Goal: Information Seeking & Learning: Check status

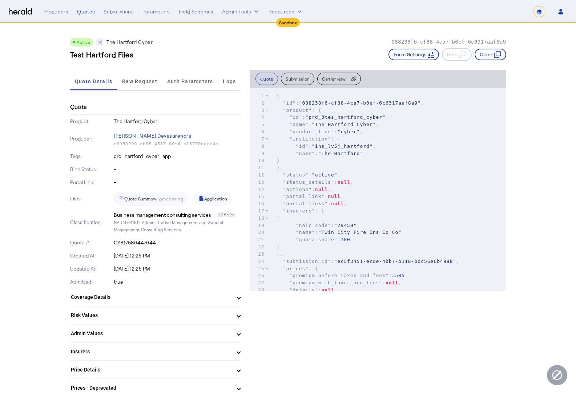
select select "*******"
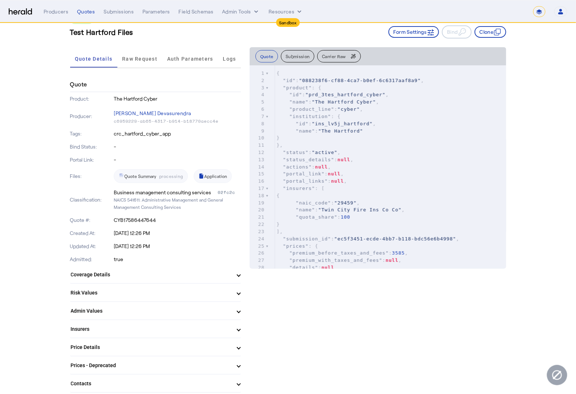
scroll to position [27, 0]
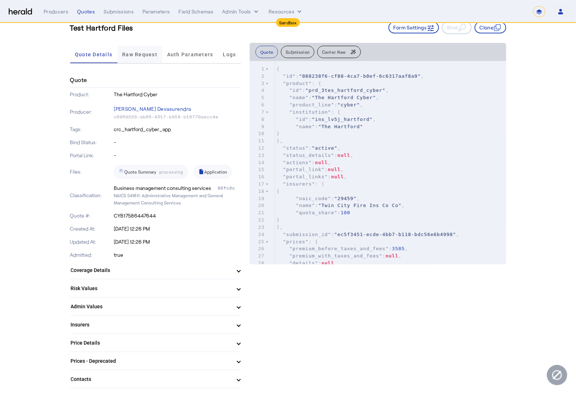
click at [138, 56] on span "Raw Request" at bounding box center [139, 54] width 35 height 5
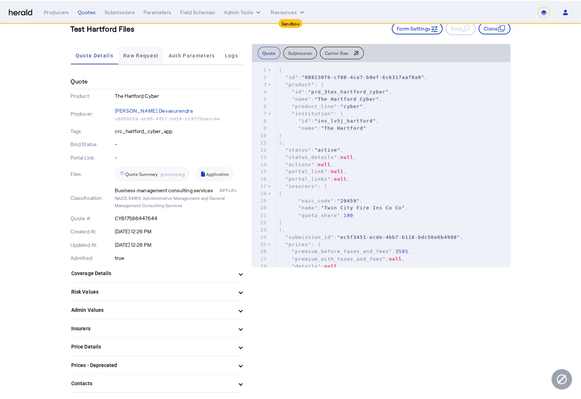
scroll to position [0, 0]
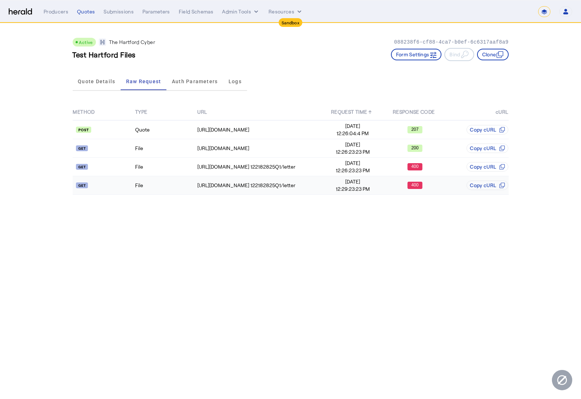
click at [172, 183] on td "File" at bounding box center [166, 185] width 62 height 19
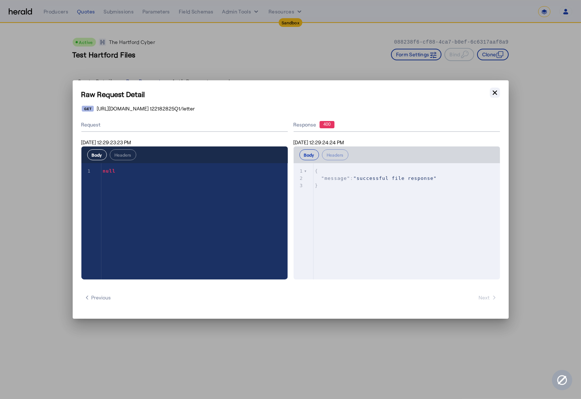
click at [496, 92] on icon "button" at bounding box center [495, 92] width 4 height 4
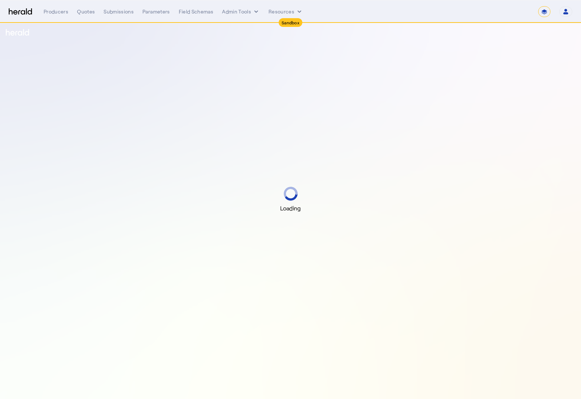
select select "*******"
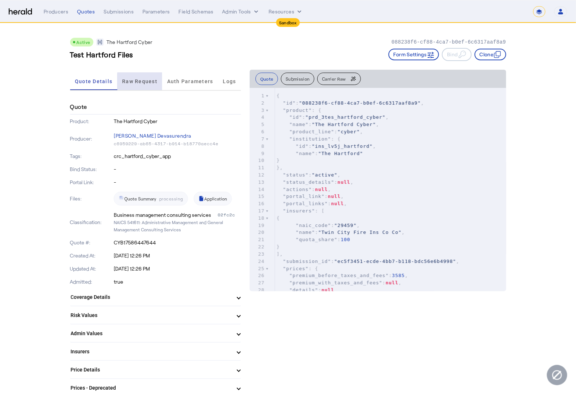
click at [143, 82] on span "Raw Request" at bounding box center [139, 81] width 35 height 5
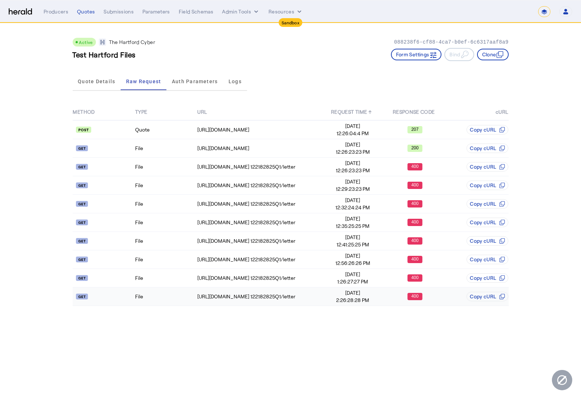
click at [150, 295] on td "File" at bounding box center [166, 296] width 62 height 19
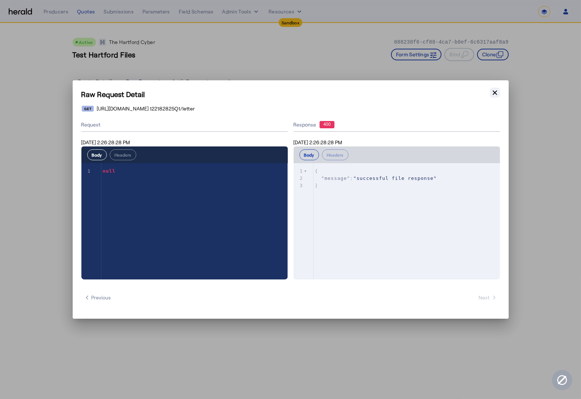
click at [494, 92] on icon "button" at bounding box center [495, 92] width 4 height 4
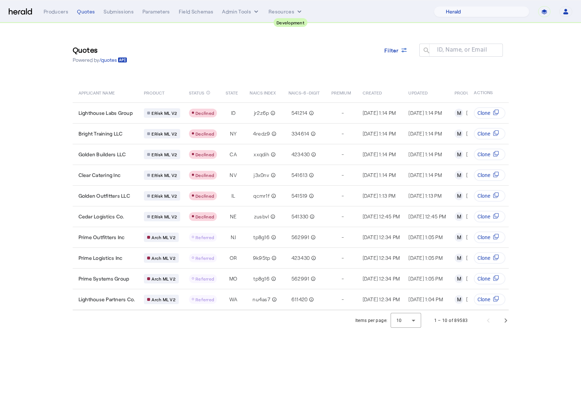
select select "pfm_2v8p_herald_api"
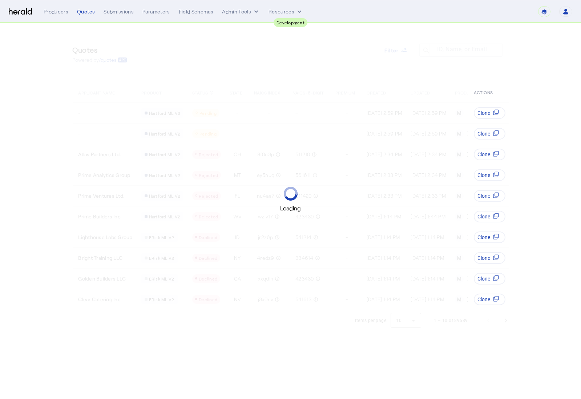
select select "pfm_2v8p_herald_api"
